Goal: Transaction & Acquisition: Purchase product/service

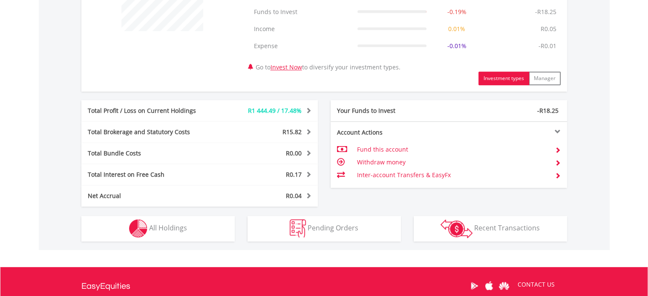
scroll to position [384, 0]
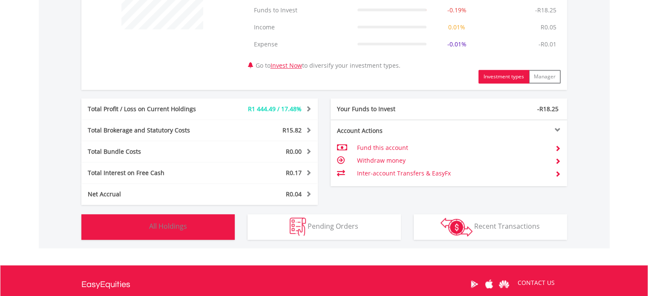
click at [193, 235] on button "Holdings All Holdings" at bounding box center [157, 227] width 153 height 26
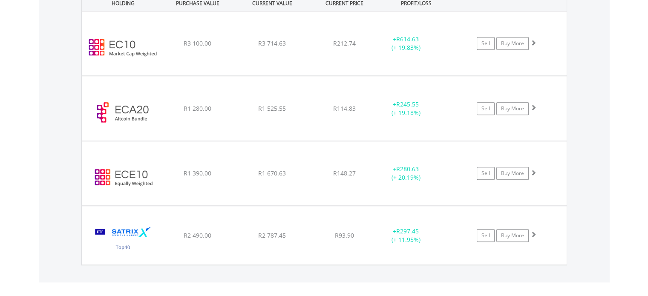
scroll to position [657, 0]
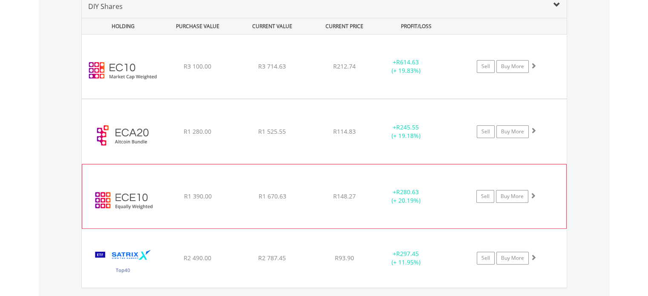
click at [121, 199] on img at bounding box center [123, 200] width 73 height 51
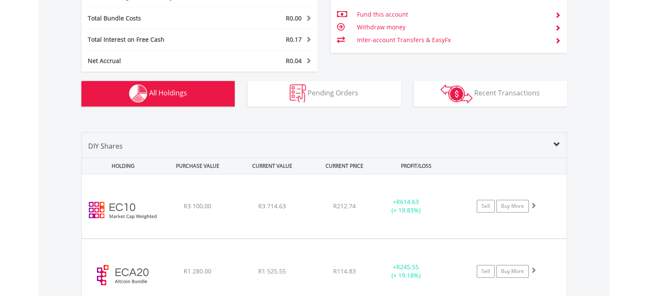
scroll to position [624, 0]
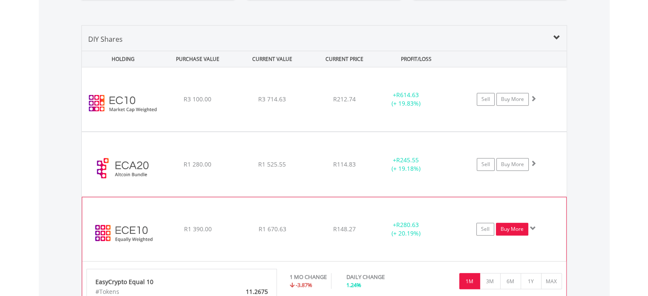
click at [508, 232] on link "Buy More" at bounding box center [512, 229] width 32 height 13
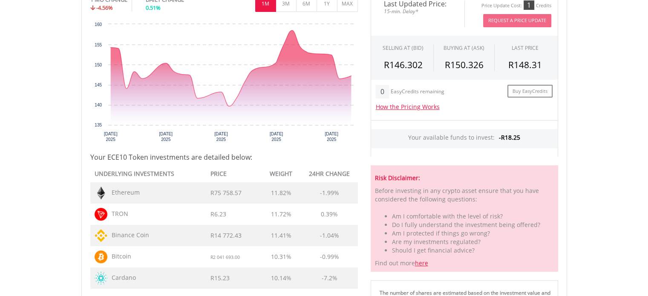
scroll to position [280, 0]
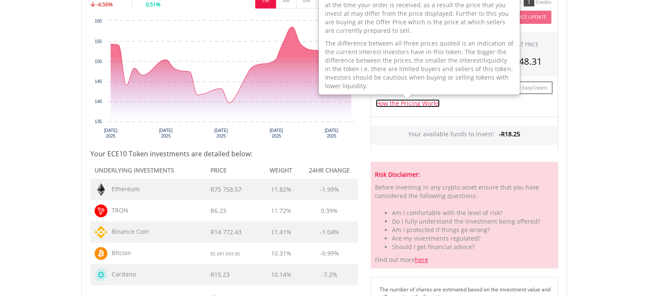
click at [426, 105] on link "How the Pricing Works" at bounding box center [408, 103] width 64 height 8
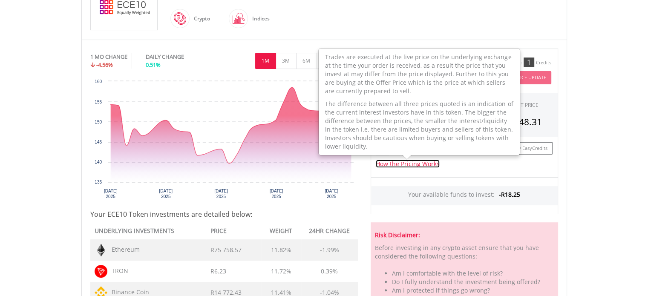
scroll to position [218, 0]
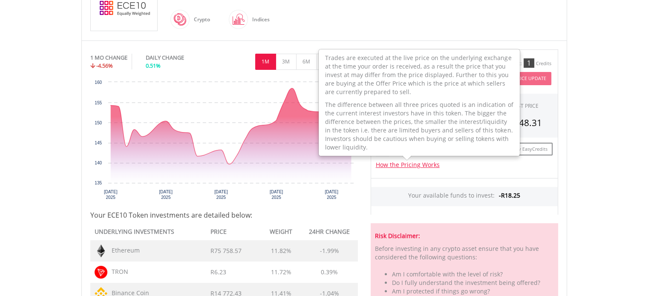
click at [595, 104] on body "My Investments Invest Now New Listings Sell My Recurring Investments Pending Or…" at bounding box center [324, 207] width 648 height 850
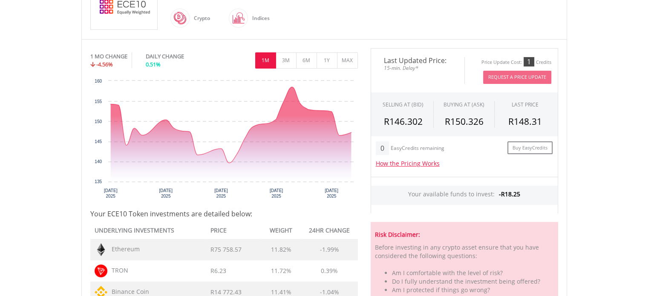
scroll to position [211, 0]
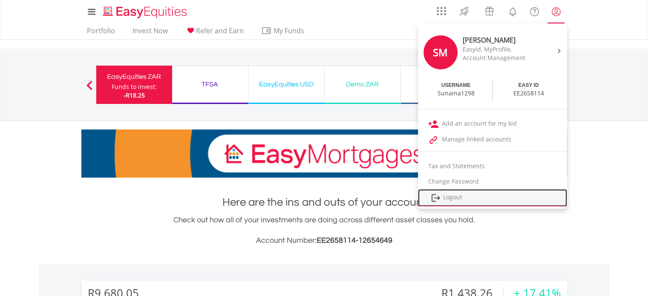
click at [449, 194] on link "Logout" at bounding box center [492, 197] width 149 height 17
